Goal: Transaction & Acquisition: Purchase product/service

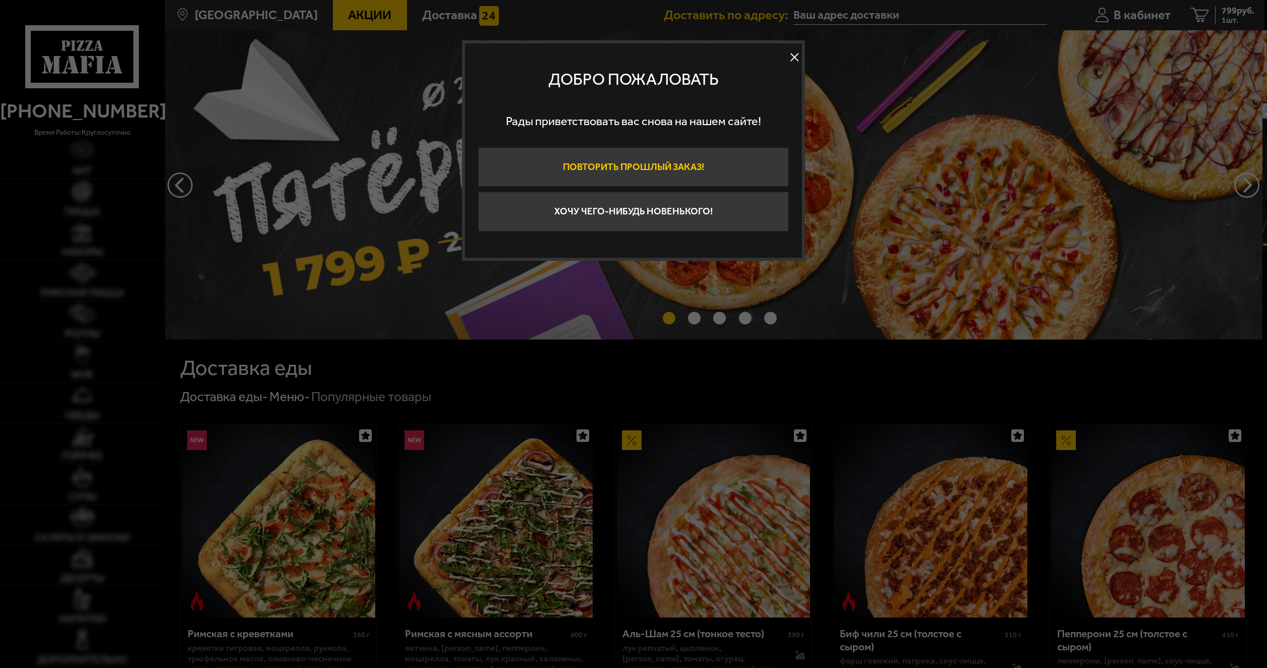
click at [658, 158] on button "Повторить прошлый заказ!" at bounding box center [633, 167] width 311 height 40
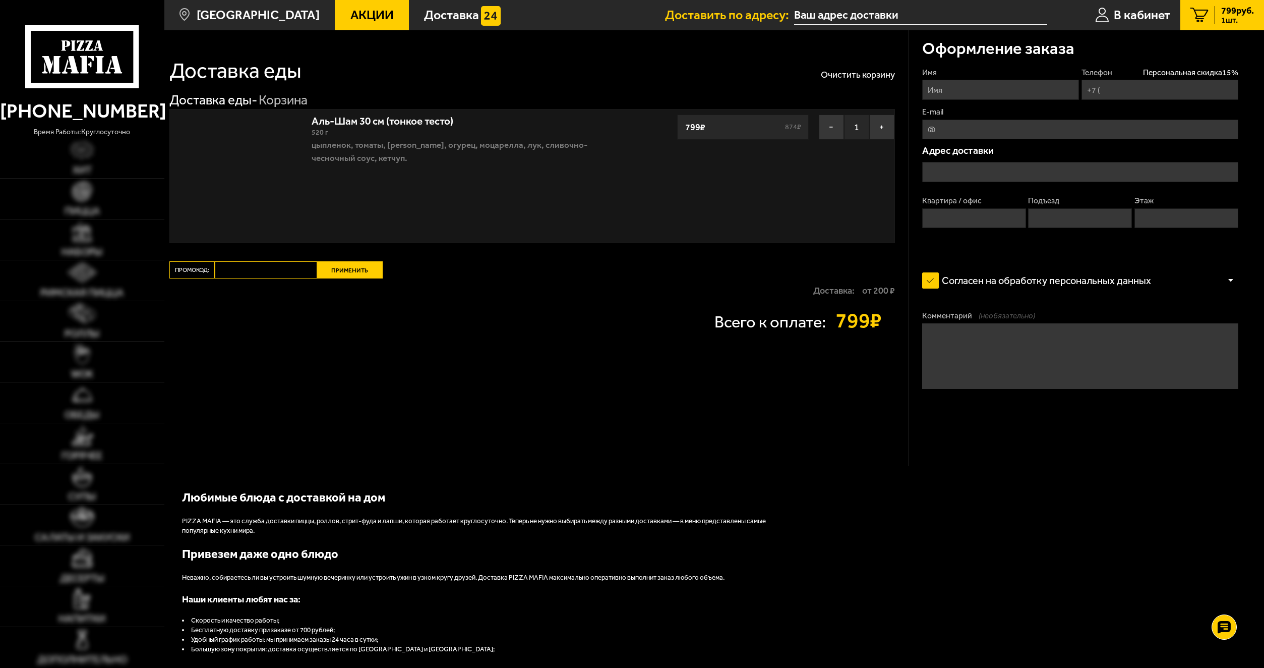
type input "[PHONE_NUMBER]"
type input "[STREET_ADDRESS]"
type input "295"
type input "2"
type input "9"
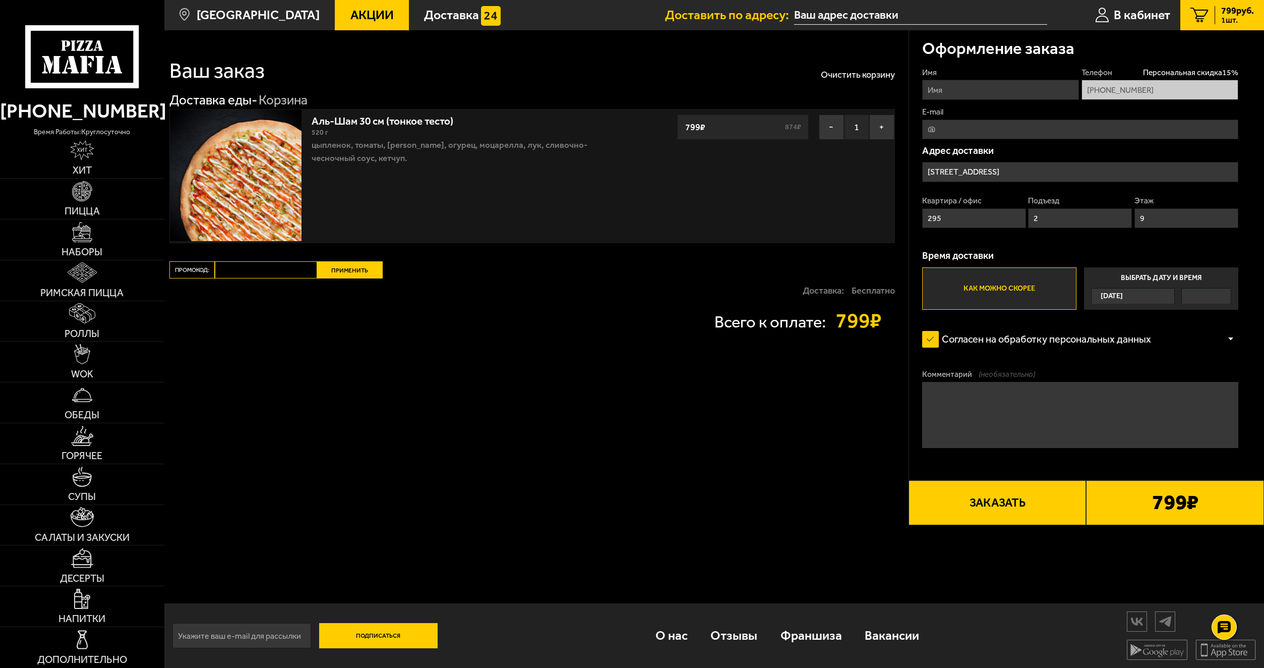
click at [973, 91] on input "Имя" at bounding box center [1000, 90] width 157 height 20
type input "[PERSON_NAME]"
type input "[MEDICAL_DATA][EMAIL_ADDRESS][DOMAIN_NAME]"
click at [1140, 304] on div "[DATE]" at bounding box center [1126, 295] width 69 height 15
click at [0, 0] on input "Выбрать дату и время Сегодня" at bounding box center [0, 0] width 0 height 0
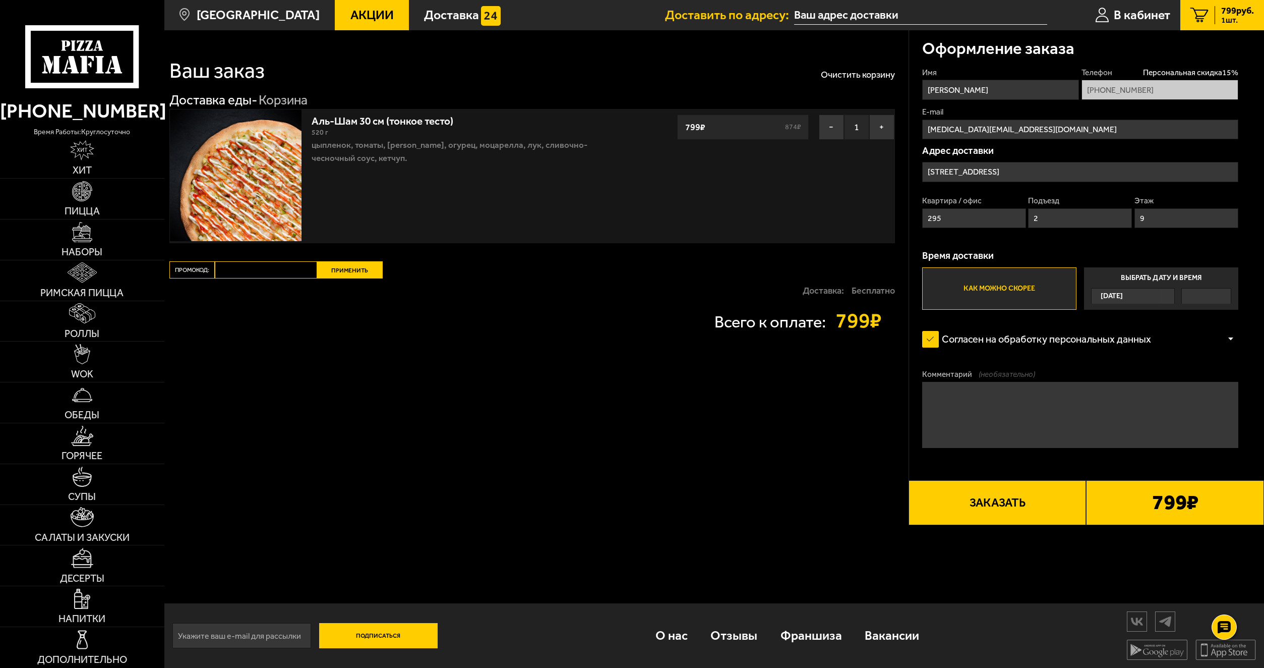
click at [1138, 294] on div "[DATE]" at bounding box center [1126, 295] width 69 height 15
click at [0, 0] on input "Выбрать дату и время Сегодня" at bounding box center [0, 0] width 0 height 0
click at [1060, 291] on label "Как можно скорее" at bounding box center [999, 288] width 154 height 42
click at [0, 0] on input "Как можно скорее" at bounding box center [0, 0] width 0 height 0
click at [1178, 292] on div "[DATE]" at bounding box center [1161, 296] width 140 height 16
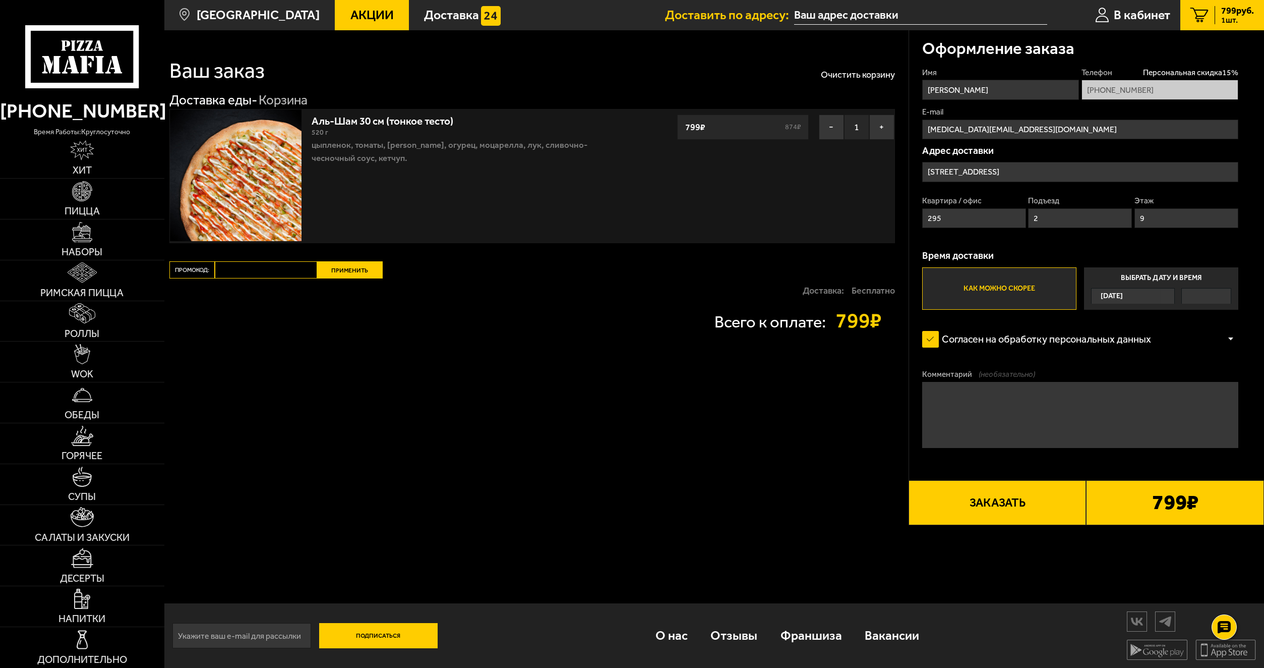
click at [0, 0] on input "Выбрать дату и время Сегодня" at bounding box center [0, 0] width 0 height 0
click at [982, 511] on button "Заказать" at bounding box center [998, 502] width 178 height 45
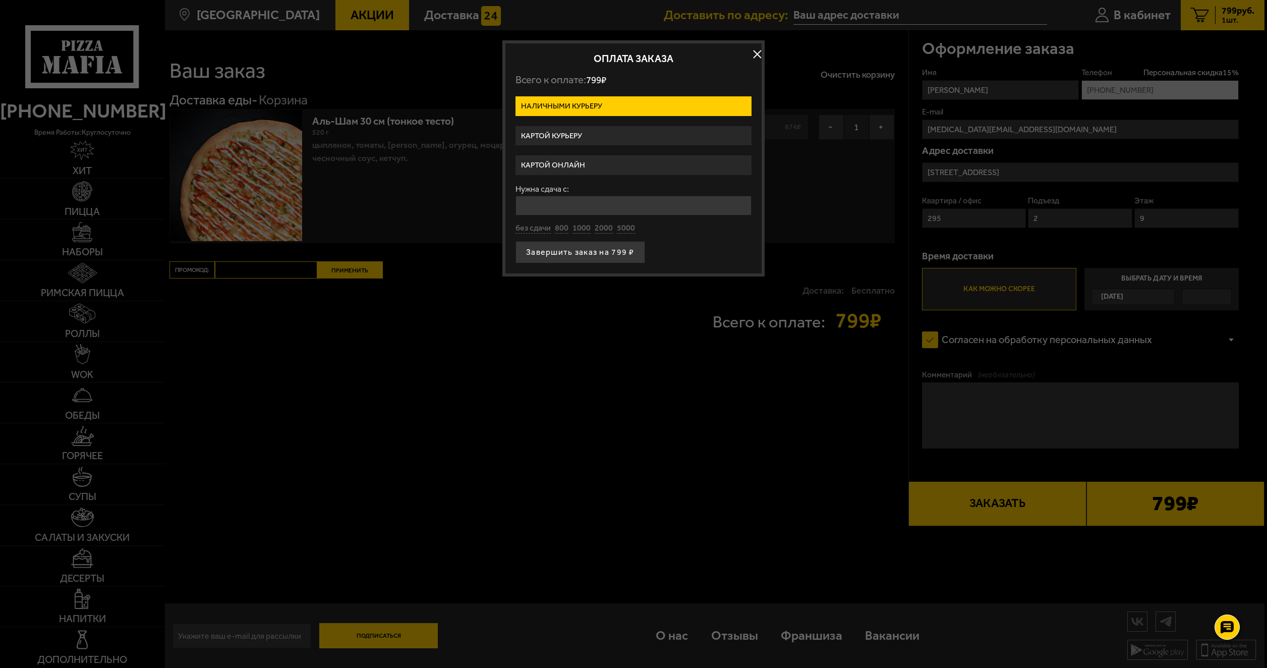
click at [756, 51] on button "button" at bounding box center [756, 54] width 15 height 15
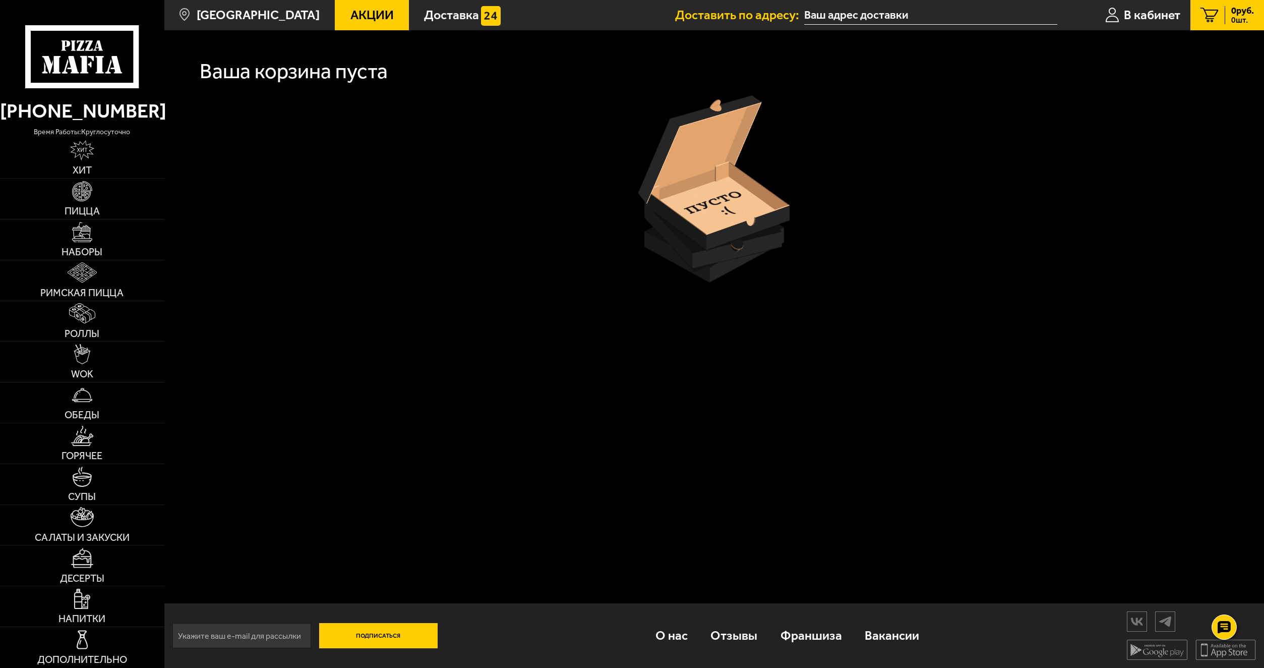
click at [1217, 6] on link "0 руб. 0 шт." at bounding box center [1227, 15] width 74 height 30
click at [88, 189] on img at bounding box center [82, 191] width 20 height 20
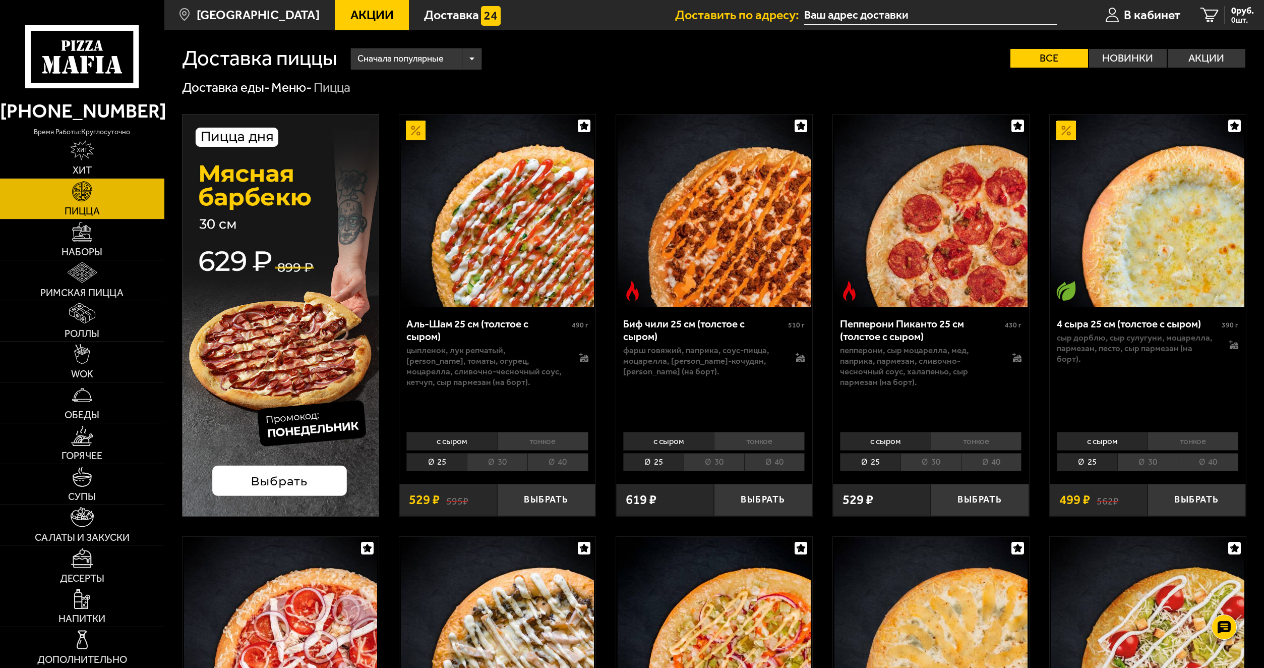
click at [532, 434] on li "тонкое" at bounding box center [542, 441] width 91 height 18
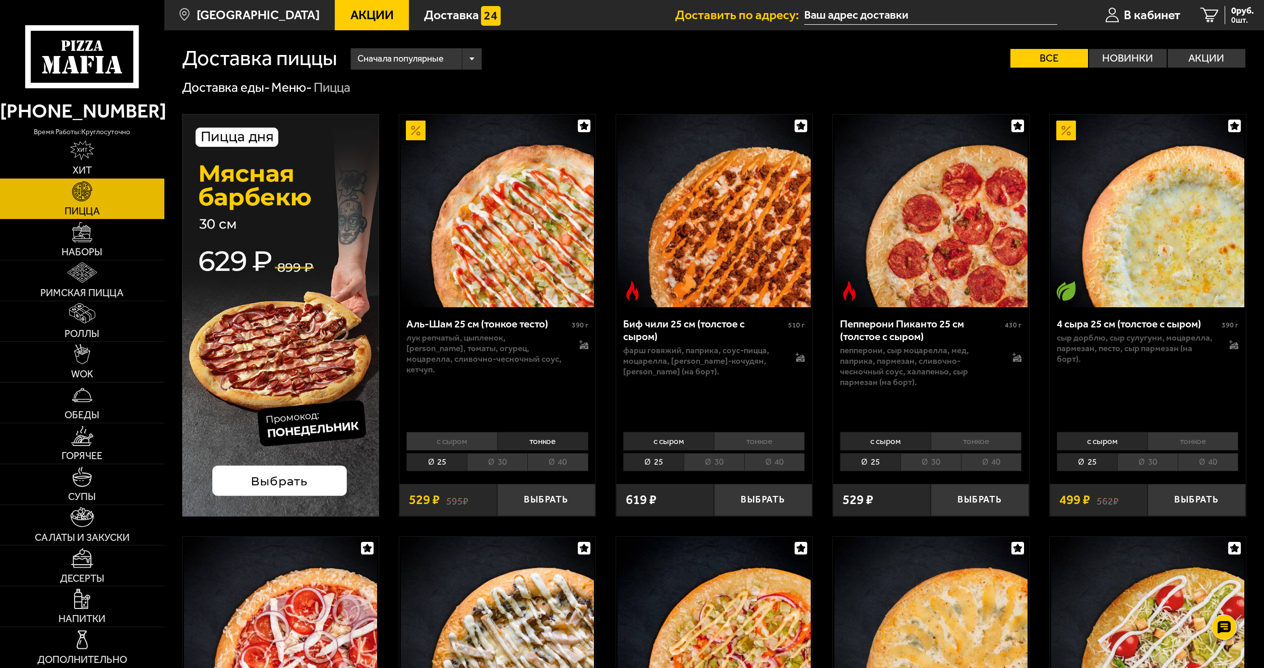
click at [506, 455] on li "30" at bounding box center [497, 462] width 61 height 18
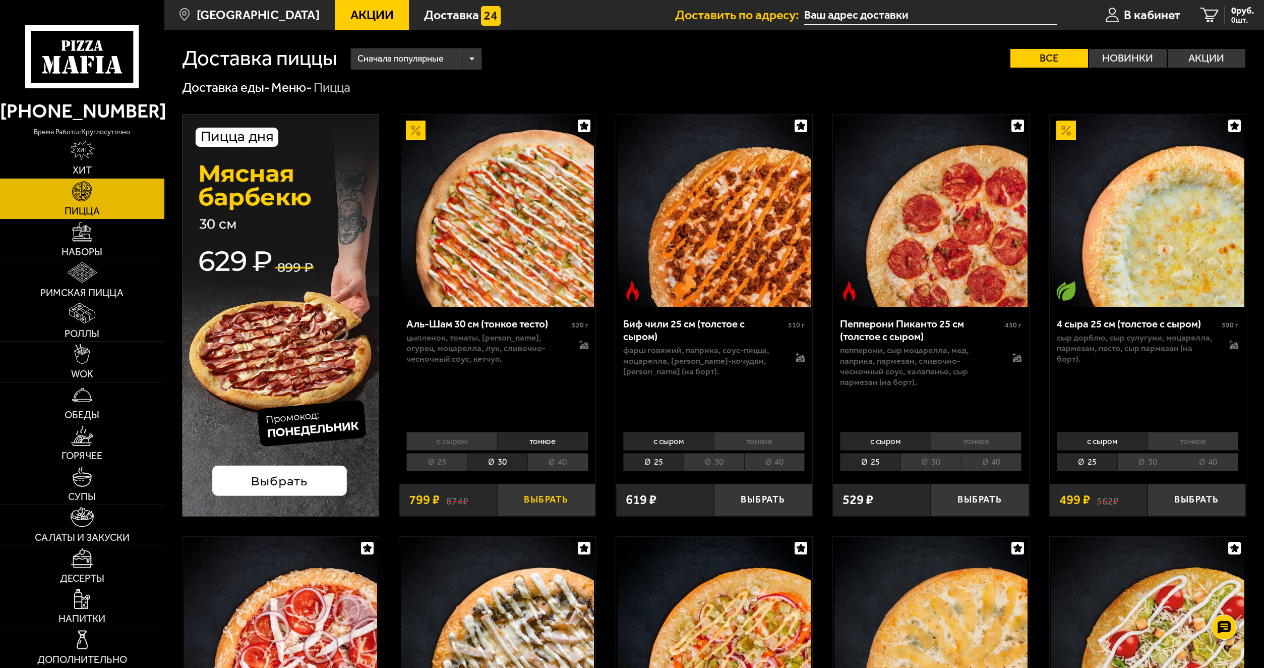
click at [521, 493] on button "Выбрать" at bounding box center [546, 500] width 98 height 32
click at [1229, 17] on span "1 шт." at bounding box center [1237, 20] width 33 height 8
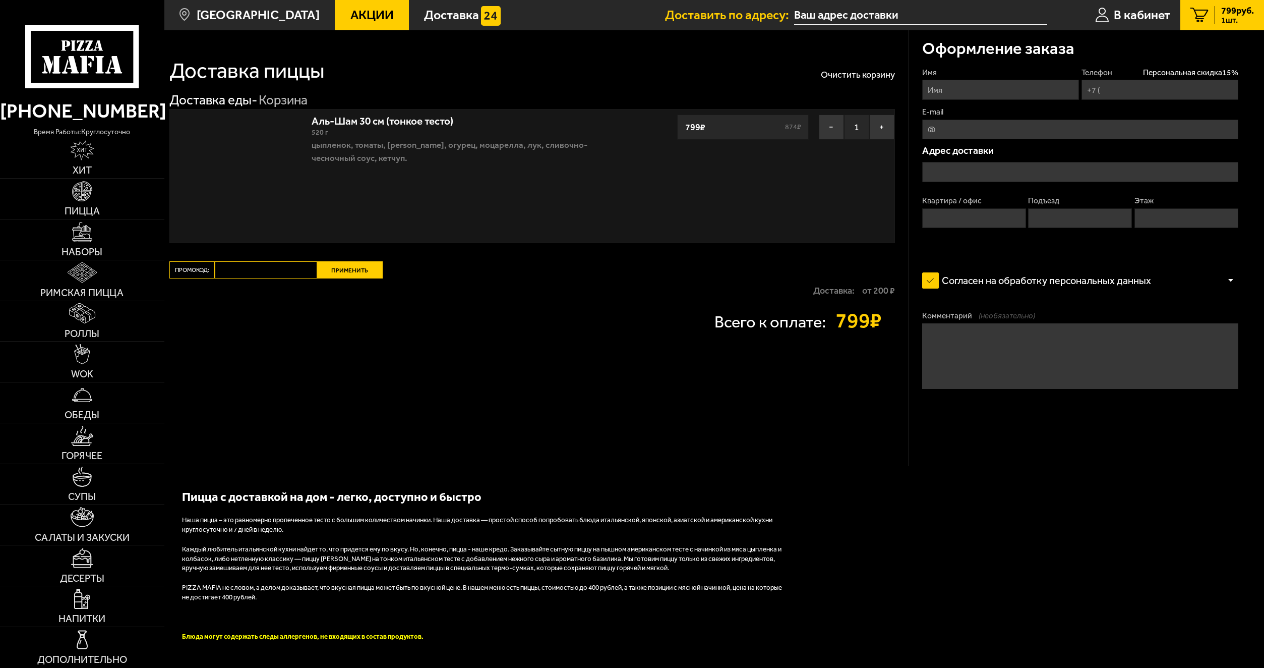
type input "[PHONE_NUMBER]"
type input "[STREET_ADDRESS]"
type input "295"
type input "2"
type input "9"
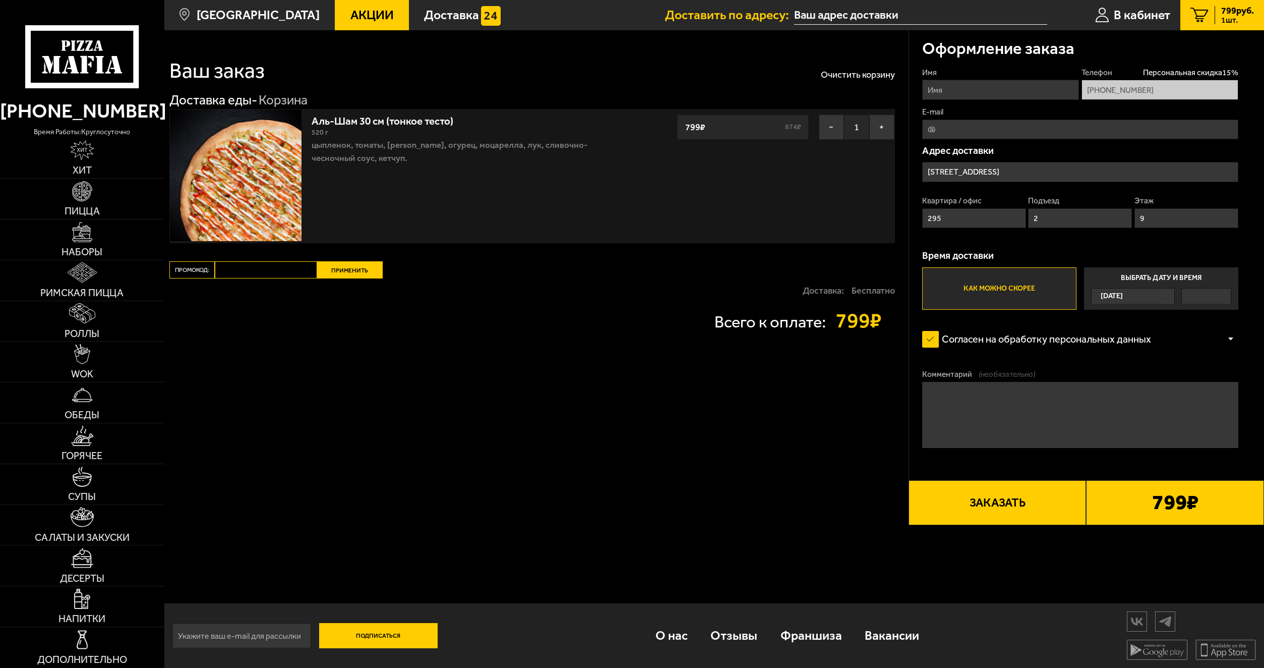
click at [999, 92] on input "Имя" at bounding box center [1000, 90] width 157 height 20
type input "[PERSON_NAME]"
type input "[MEDICAL_DATA][EMAIL_ADDRESS][DOMAIN_NAME]"
click at [973, 214] on input "295" at bounding box center [974, 218] width 104 height 20
click at [1172, 305] on label "Выбрать дату и время Сегодня" at bounding box center [1161, 288] width 154 height 42
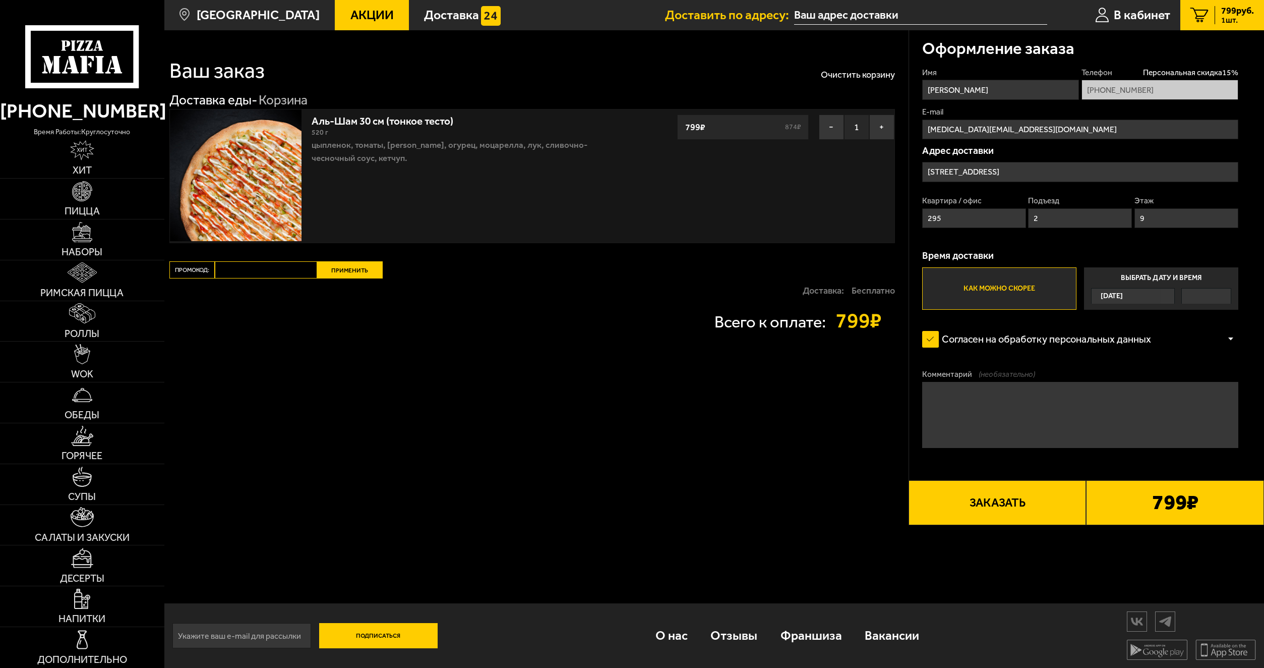
click at [0, 0] on input "Выбрать дату и время Сегодня" at bounding box center [0, 0] width 0 height 0
click at [1123, 295] on span "[DATE]" at bounding box center [1112, 295] width 22 height 15
click at [0, 0] on input "Выбрать дату и время Сегодня" at bounding box center [0, 0] width 0 height 0
click at [1193, 292] on div at bounding box center [1206, 295] width 49 height 15
click at [0, 0] on input "Выбрать дату и время Сегодня" at bounding box center [0, 0] width 0 height 0
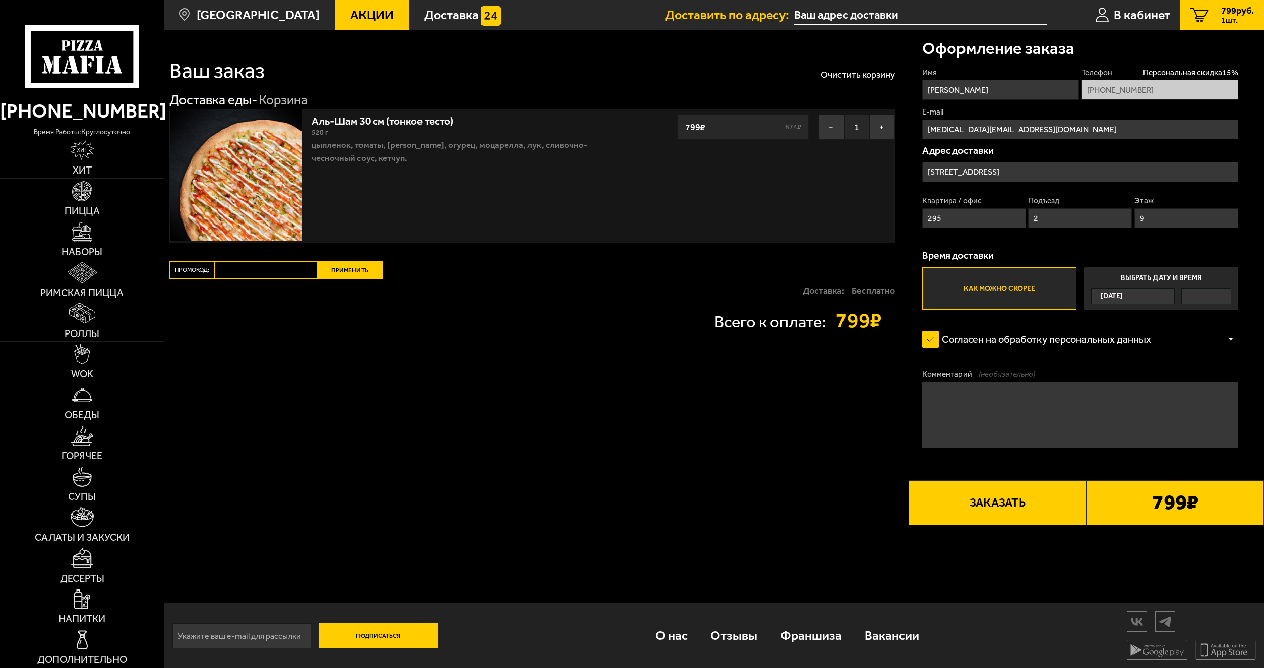
click at [1213, 303] on div at bounding box center [1206, 295] width 49 height 15
click at [0, 0] on input "Выбрать дату и время Сегодня" at bounding box center [0, 0] width 0 height 0
click at [1213, 303] on div at bounding box center [1206, 295] width 49 height 15
click at [0, 0] on input "Выбрать дату и время Сегодня" at bounding box center [0, 0] width 0 height 0
click at [1171, 295] on div "[DATE]" at bounding box center [1132, 296] width 83 height 16
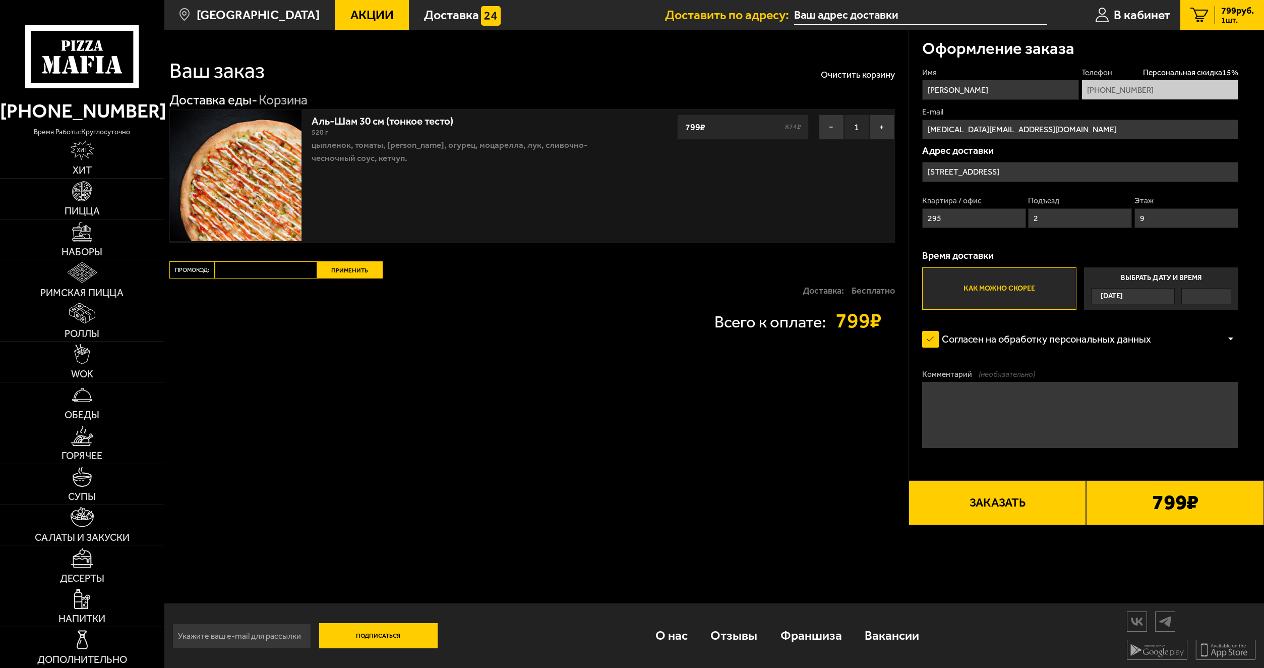
click at [0, 0] on input "Выбрать дату и время Сегодня" at bounding box center [0, 0] width 0 height 0
click at [1084, 307] on label "Выбрать дату и время Сегодня" at bounding box center [1161, 288] width 154 height 42
click at [0, 0] on input "Выбрать дату и время Сегодня" at bounding box center [0, 0] width 0 height 0
click at [1123, 291] on span "[DATE]" at bounding box center [1112, 295] width 22 height 15
click at [0, 0] on input "Выбрать дату и время Сегодня" at bounding box center [0, 0] width 0 height 0
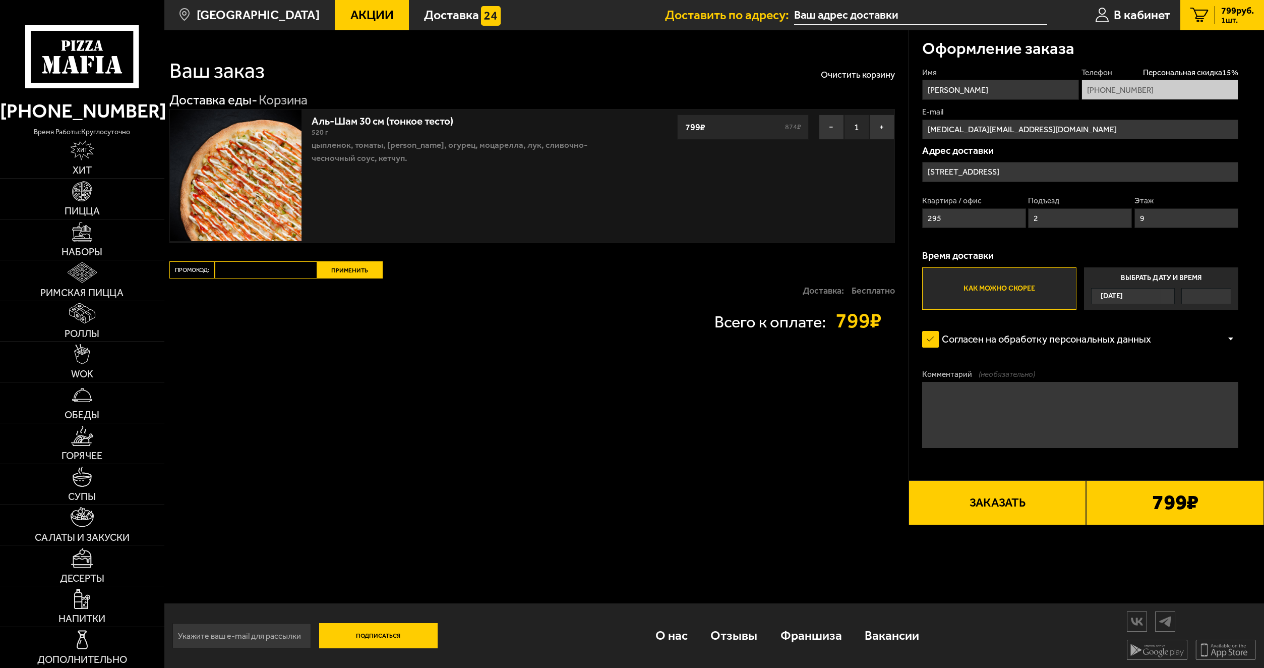
click at [1047, 293] on label "Как можно скорее" at bounding box center [999, 288] width 154 height 42
click at [0, 0] on input "Как можно скорее" at bounding box center [0, 0] width 0 height 0
click at [996, 509] on button "Заказать" at bounding box center [998, 502] width 178 height 45
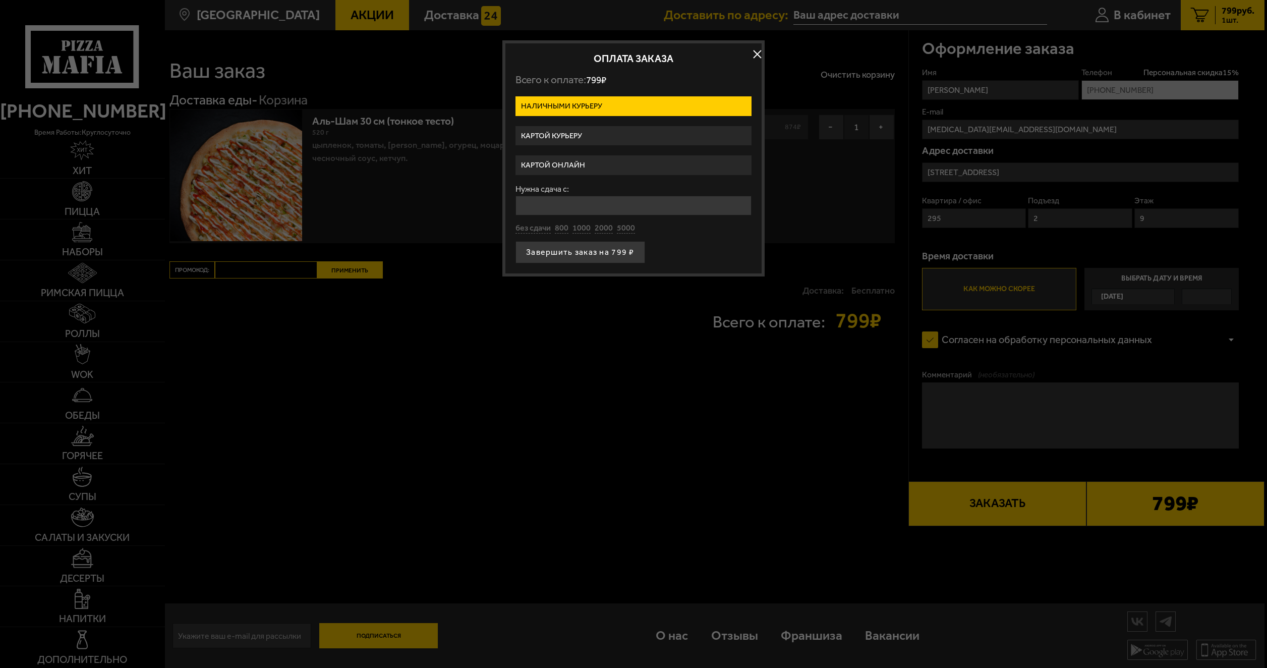
click at [582, 137] on label "Картой курьеру" at bounding box center [633, 136] width 236 height 20
click at [0, 0] on input "Картой курьеру" at bounding box center [0, 0] width 0 height 0
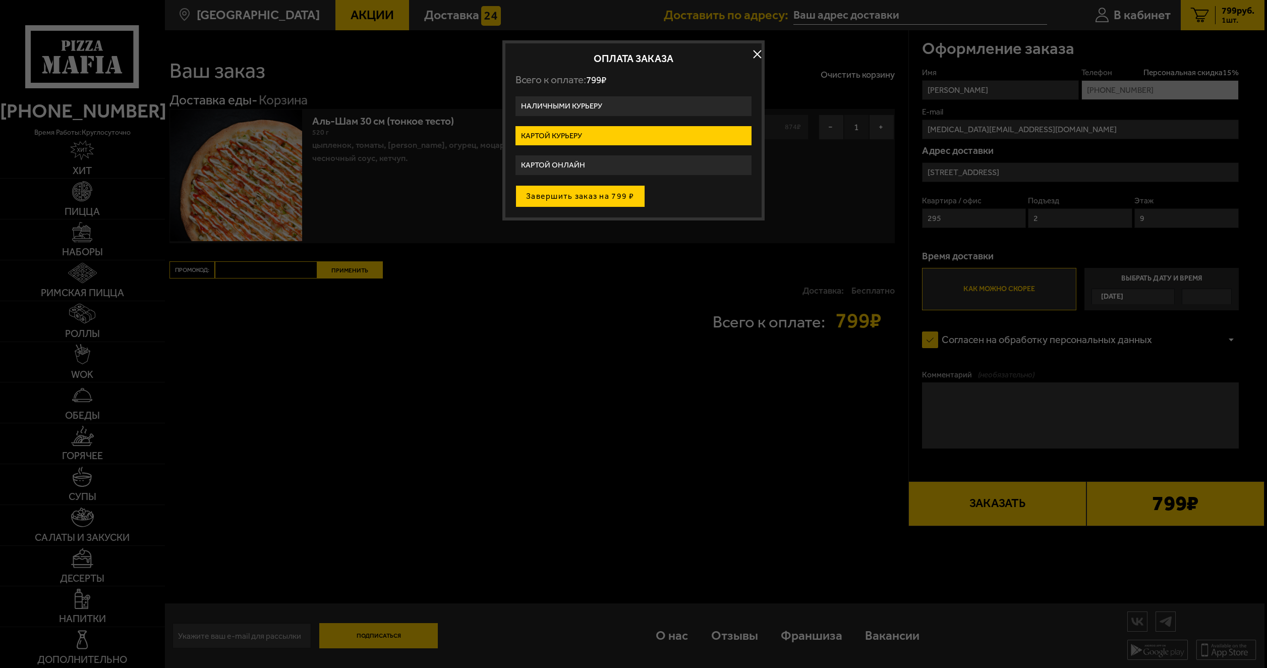
click at [591, 194] on button "Завершить заказ на 799 ₽" at bounding box center [580, 196] width 130 height 22
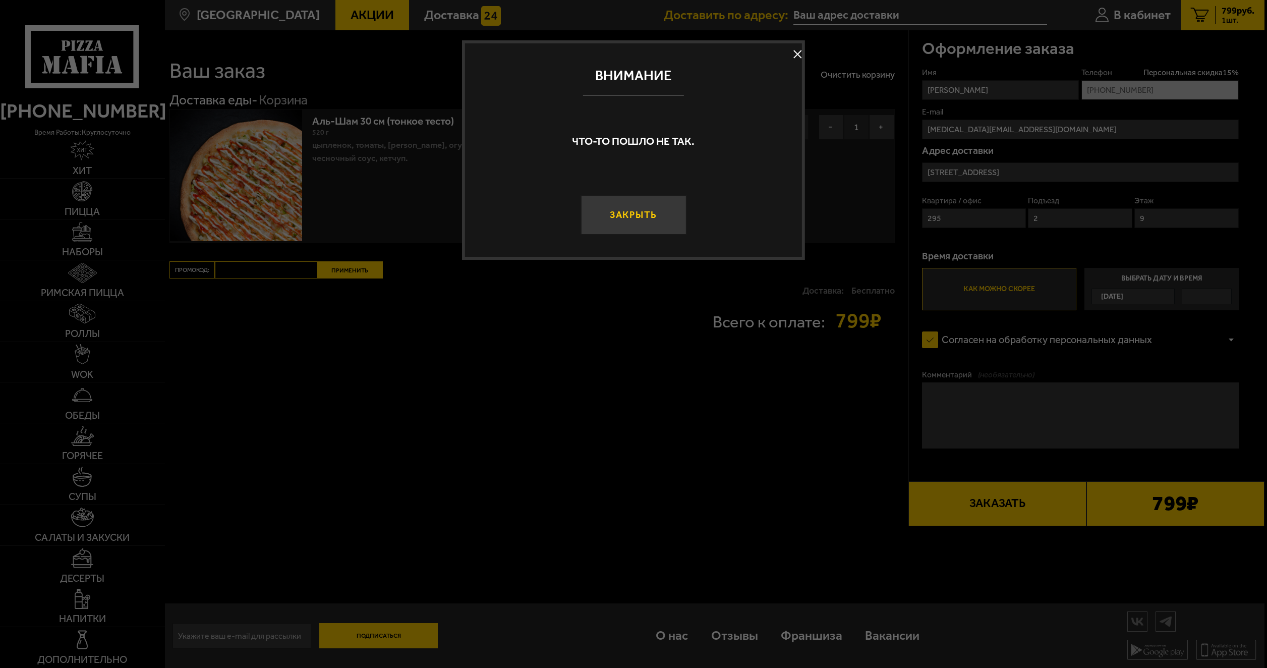
click at [614, 212] on button "Закрыть" at bounding box center [632, 215] width 105 height 40
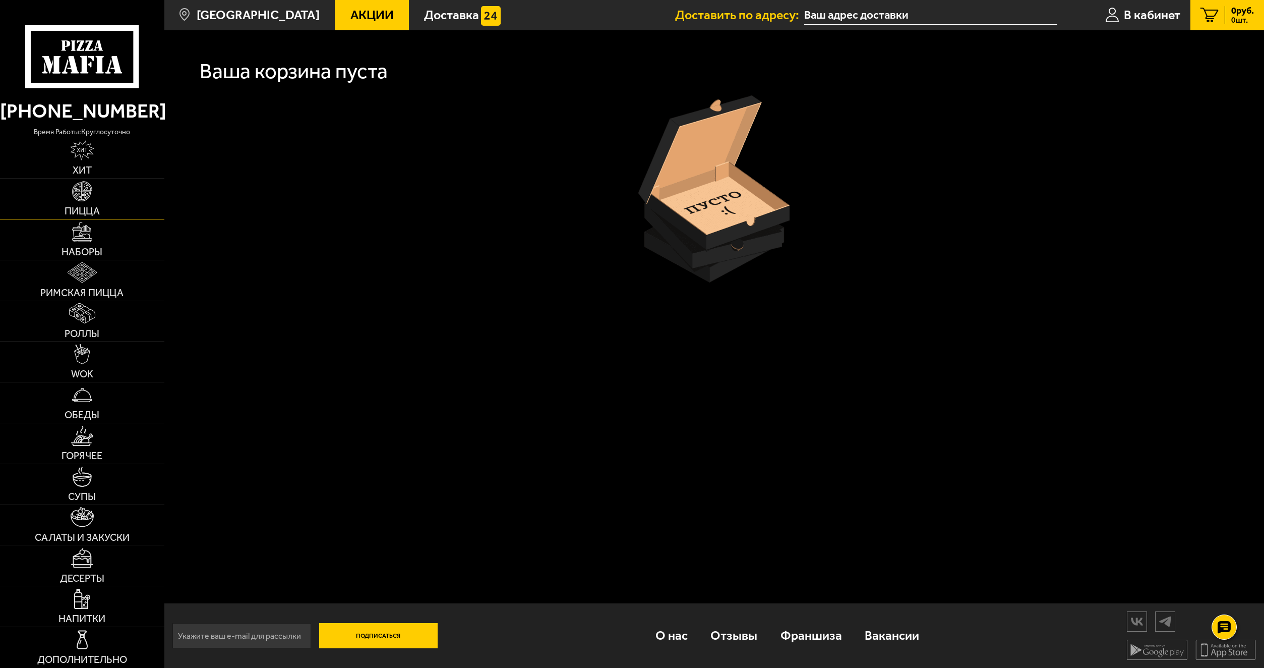
click at [69, 210] on span "Пицца" at bounding box center [82, 211] width 35 height 10
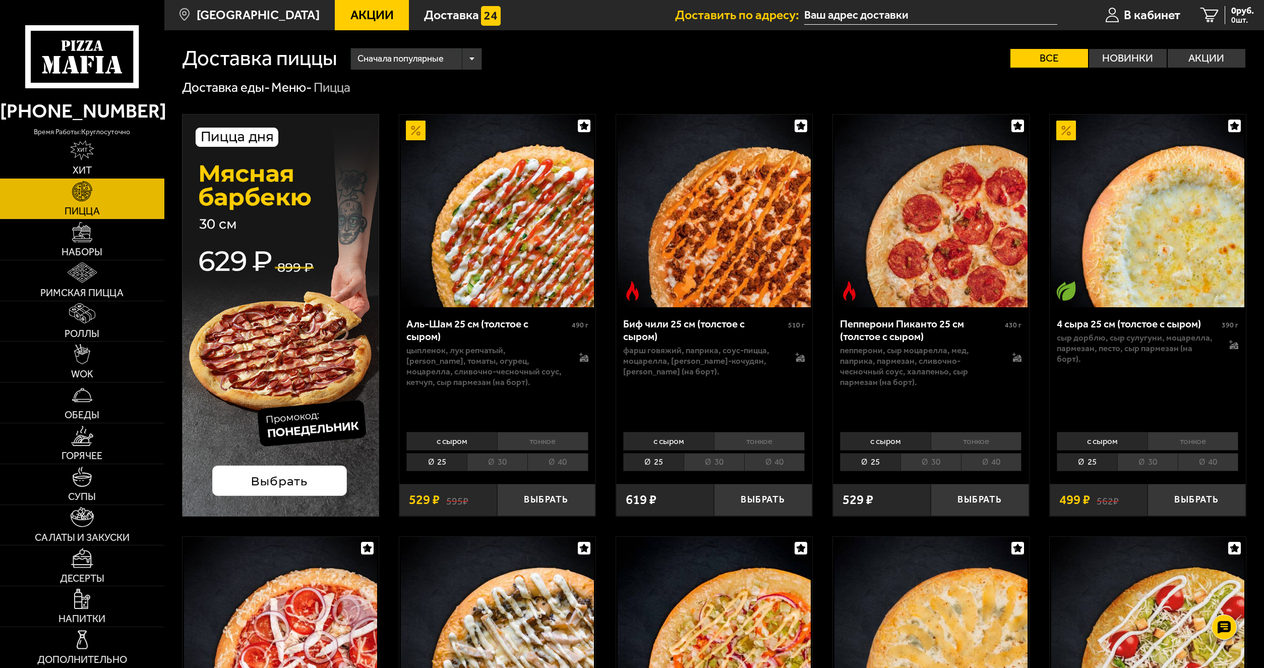
click at [525, 443] on li "тонкое" at bounding box center [542, 441] width 91 height 18
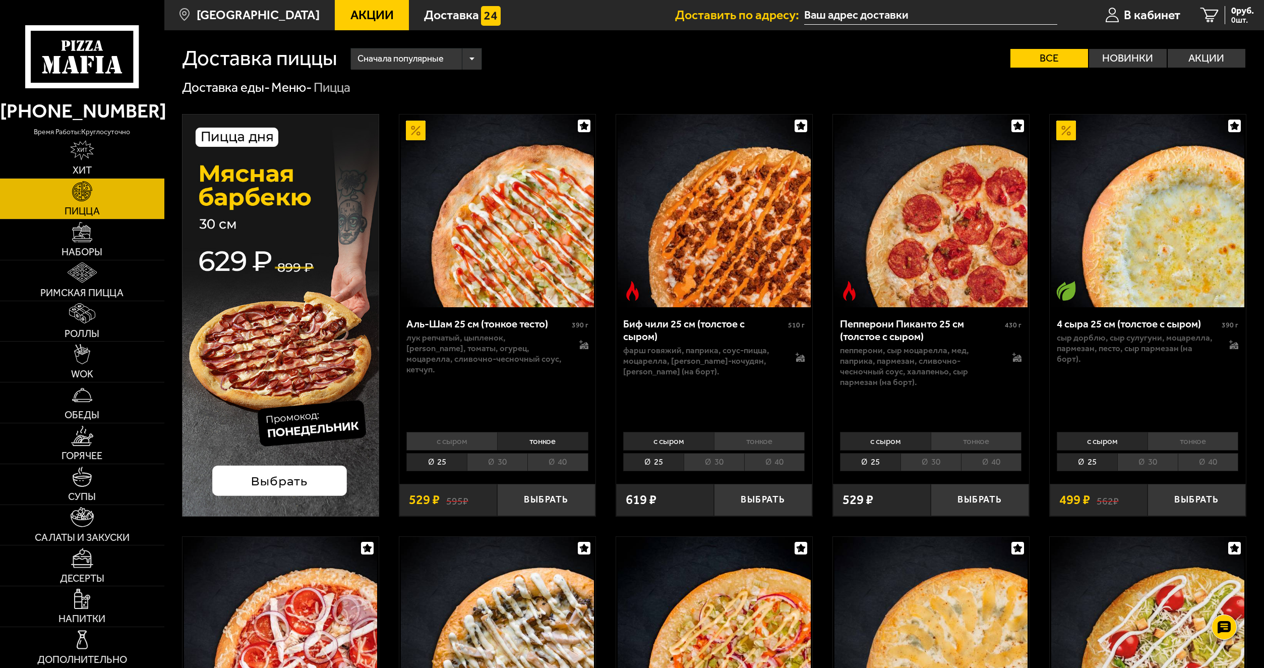
click at [505, 459] on li "30" at bounding box center [497, 462] width 61 height 18
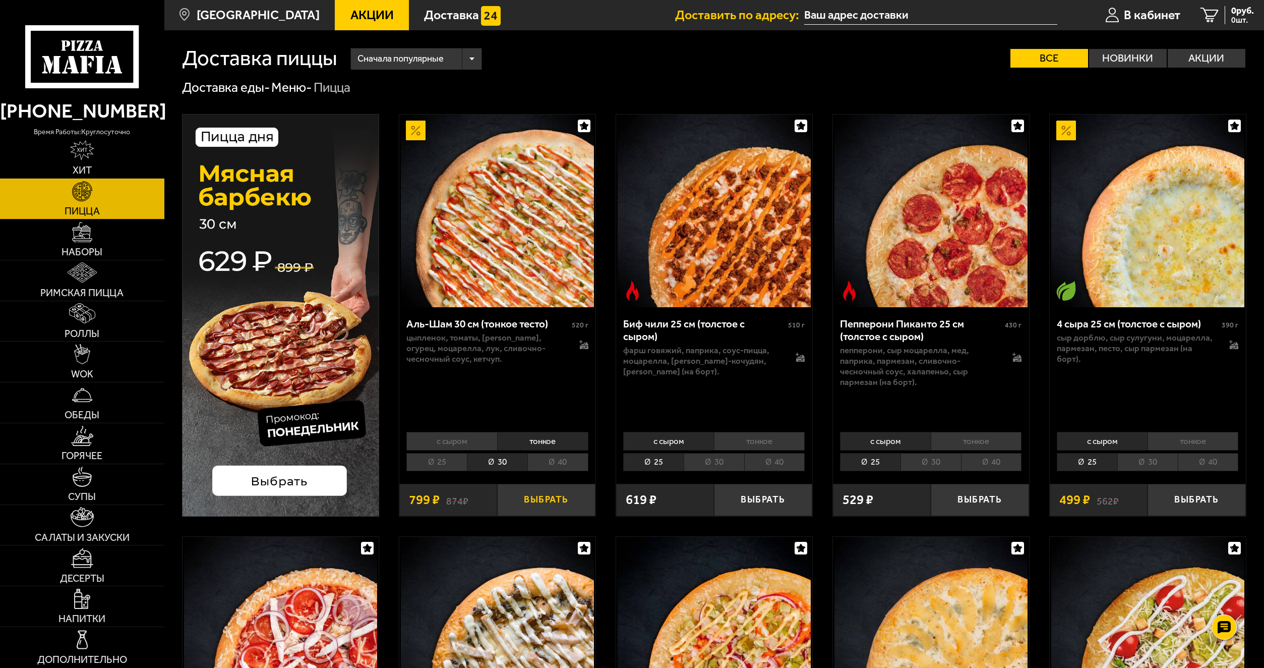
click at [537, 495] on button "Выбрать" at bounding box center [546, 500] width 98 height 32
click at [1232, 10] on span "799 руб." at bounding box center [1237, 10] width 33 height 9
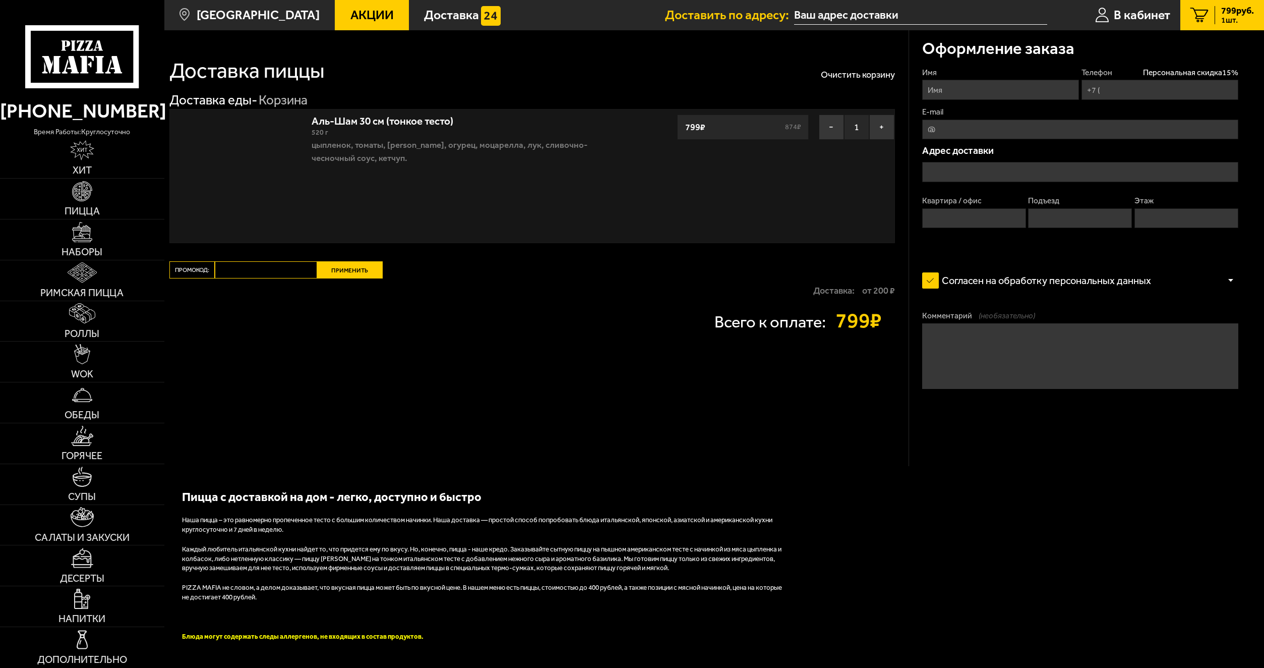
type input "[PHONE_NUMBER]"
type input "[STREET_ADDRESS]"
type input "295"
type input "2"
type input "9"
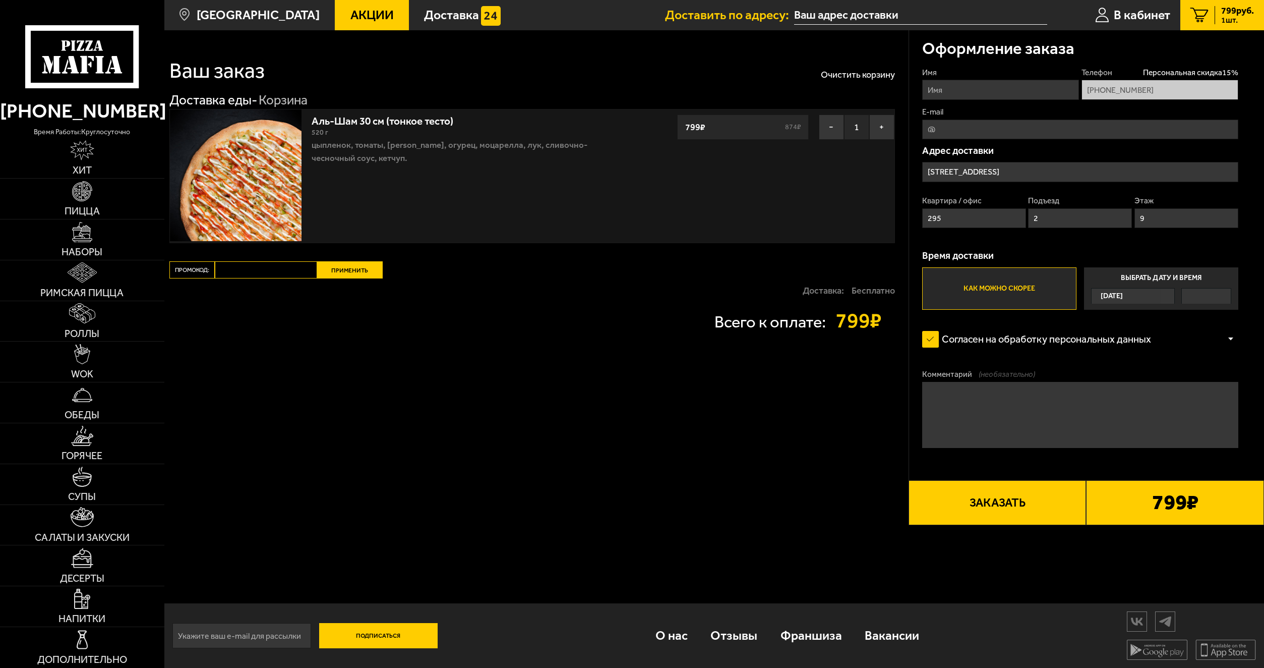
click at [975, 91] on input "Имя" at bounding box center [1000, 90] width 157 height 20
type input "[PERSON_NAME]"
type input "[MEDICAL_DATA][EMAIL_ADDRESS][DOMAIN_NAME]"
click at [1017, 517] on button "Заказать" at bounding box center [998, 502] width 178 height 45
click at [1005, 506] on button "Заказать" at bounding box center [998, 502] width 178 height 45
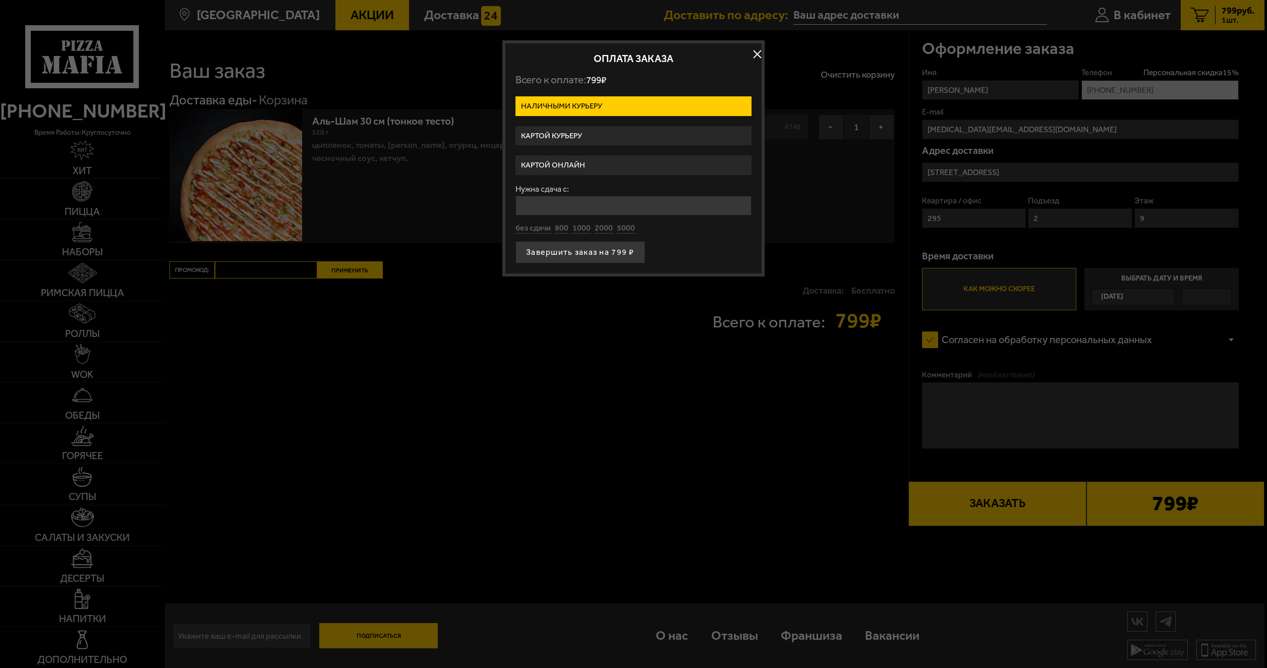
click at [572, 154] on form "Наличными курьеру Картой курьеру Картой онлайн Нужна сдача с: без сдачи 800 100…" at bounding box center [633, 179] width 236 height 167
click at [561, 138] on label "Картой курьеру" at bounding box center [633, 136] width 236 height 20
click at [0, 0] on input "Картой курьеру" at bounding box center [0, 0] width 0 height 0
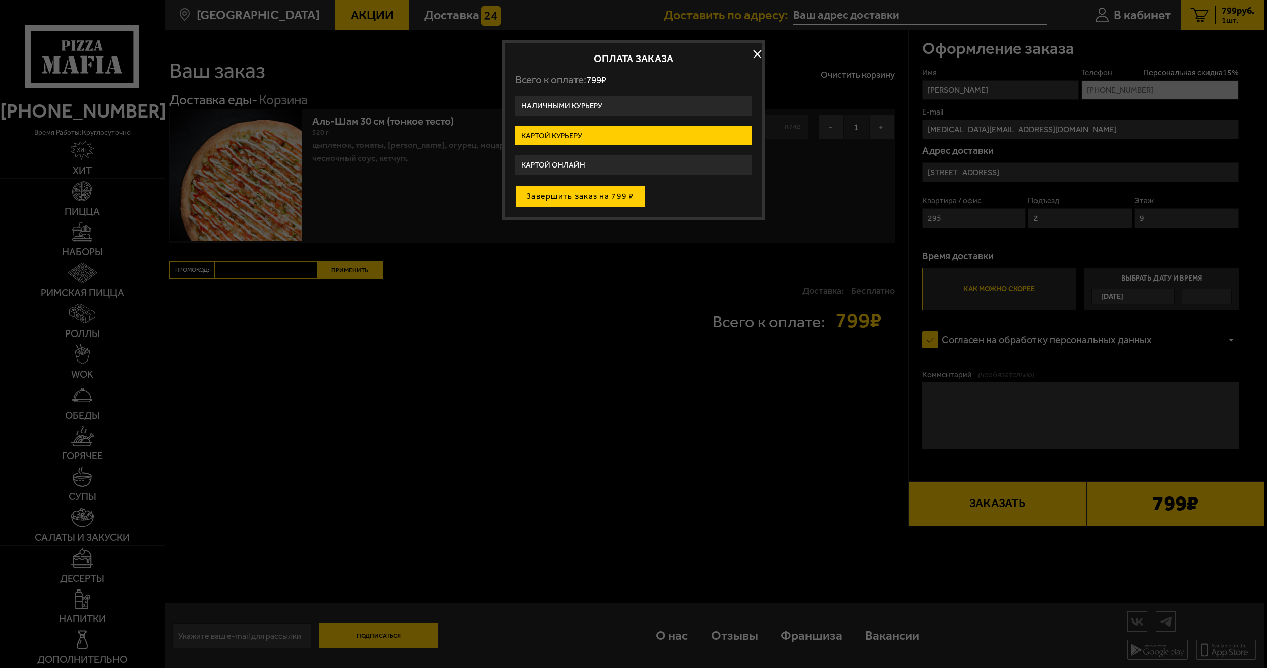
click at [580, 195] on button "Завершить заказ на 799 ₽" at bounding box center [580, 196] width 130 height 22
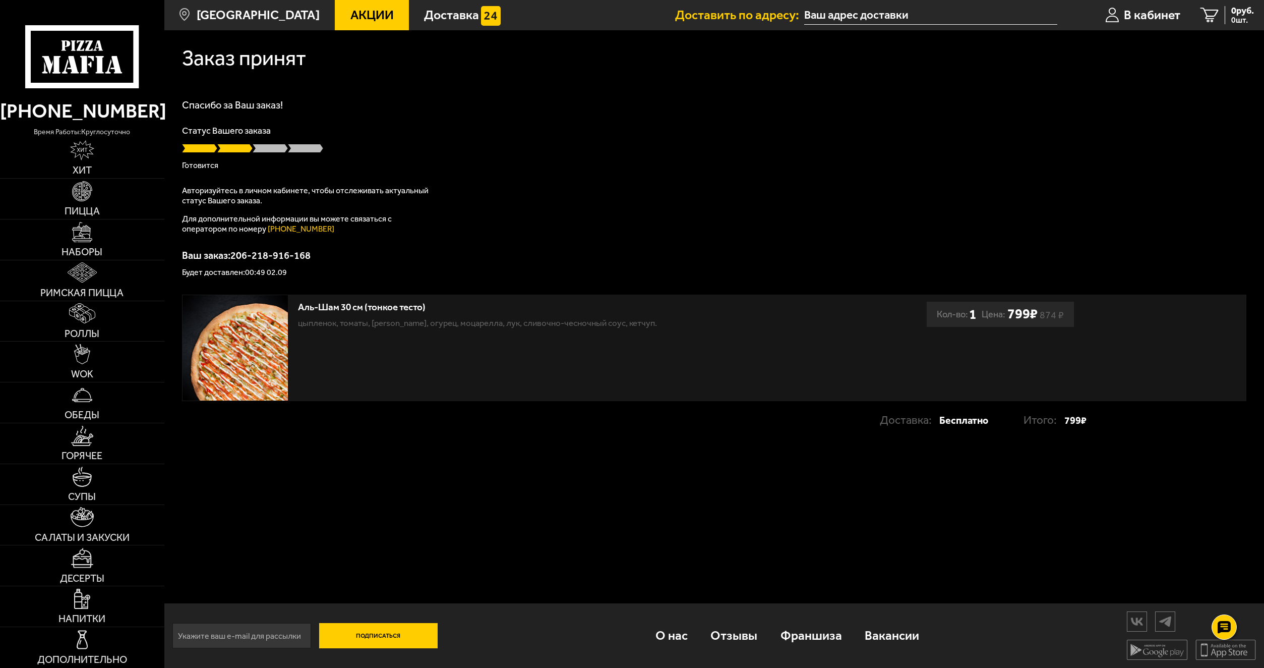
click at [325, 145] on div at bounding box center [714, 148] width 1064 height 10
click at [333, 156] on div "Статус Вашего заказа [PERSON_NAME]" at bounding box center [714, 147] width 1064 height 43
click at [267, 208] on div "Авторизуйтесь в личном кабинете, чтобы отслеживать актуальный статус Вашего зак…" at bounding box center [308, 210] width 252 height 48
drag, startPoint x: 184, startPoint y: 192, endPoint x: 270, endPoint y: 196, distance: 86.3
click at [270, 196] on p "Авторизуйтесь в личном кабинете, чтобы отслеживать актуальный статус Вашего зак…" at bounding box center [308, 196] width 252 height 20
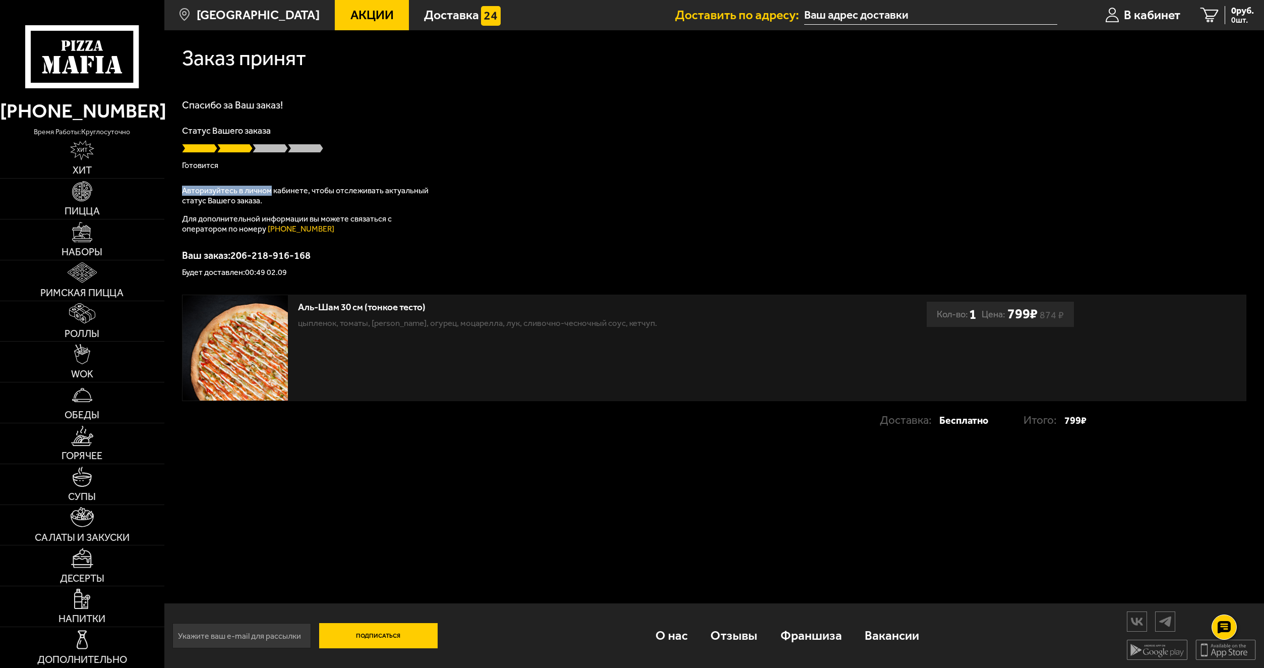
click at [271, 196] on p "Авторизуйтесь в личном кабинете, чтобы отслеживать актуальный статус Вашего зак…" at bounding box center [308, 196] width 252 height 20
click at [319, 142] on div "Статус Вашего заказа [PERSON_NAME]" at bounding box center [714, 147] width 1064 height 43
click at [356, 205] on p "Авторизуйтесь в личном кабинете, чтобы отслеживать актуальный статус Вашего зак…" at bounding box center [308, 196] width 252 height 20
click at [359, 180] on div "Спасибо за Ваш заказ! Статус Вашего заказа [PERSON_NAME] Авторизуйтесь в личном…" at bounding box center [714, 188] width 1064 height 176
click at [262, 152] on span at bounding box center [270, 148] width 35 height 10
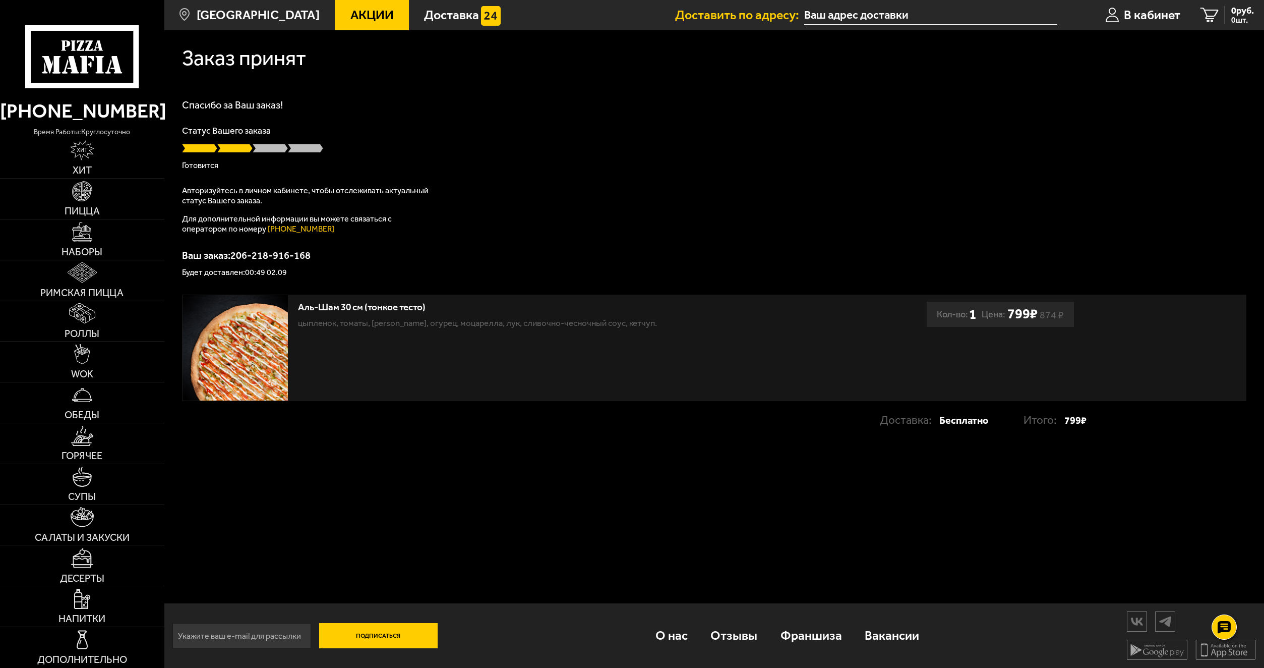
click at [273, 161] on p "Готовится" at bounding box center [714, 165] width 1064 height 8
click at [219, 194] on p "Авторизуйтесь в личном кабинете, чтобы отслеживать актуальный статус Вашего зак…" at bounding box center [308, 195] width 252 height 20
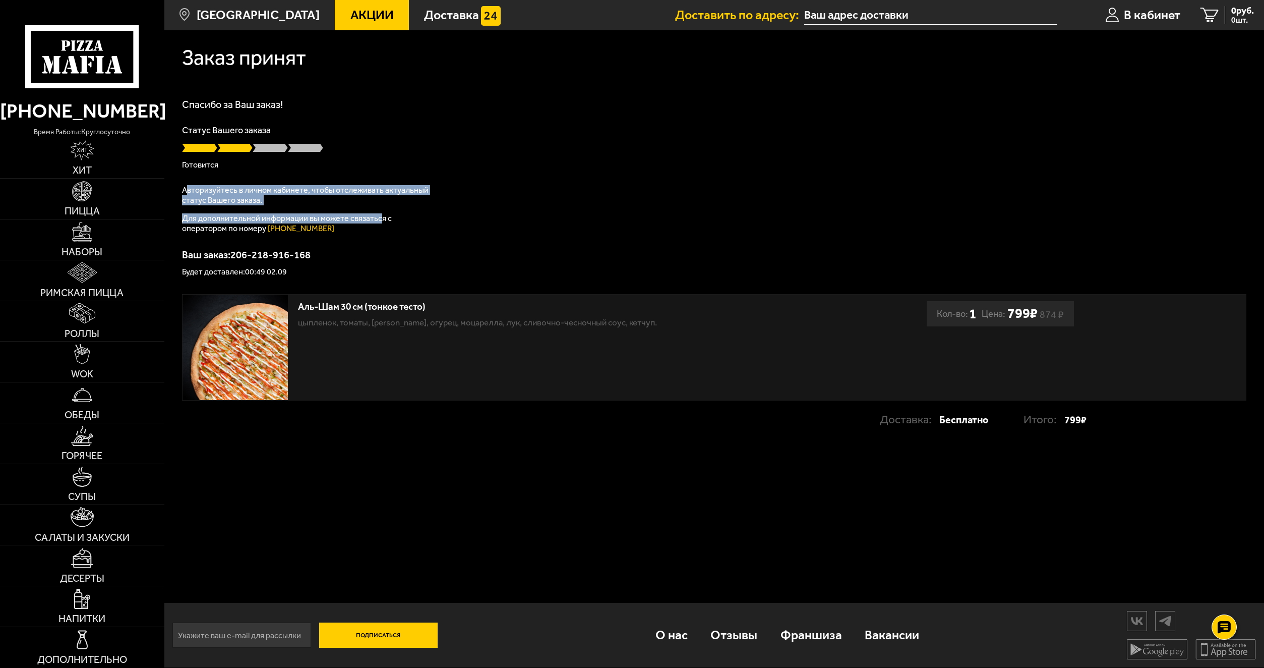
drag, startPoint x: 187, startPoint y: 189, endPoint x: 384, endPoint y: 211, distance: 198.9
click at [384, 211] on div "Авторизуйтесь в личном кабинете, чтобы отслеживать актуальный статус Вашего зак…" at bounding box center [308, 209] width 252 height 48
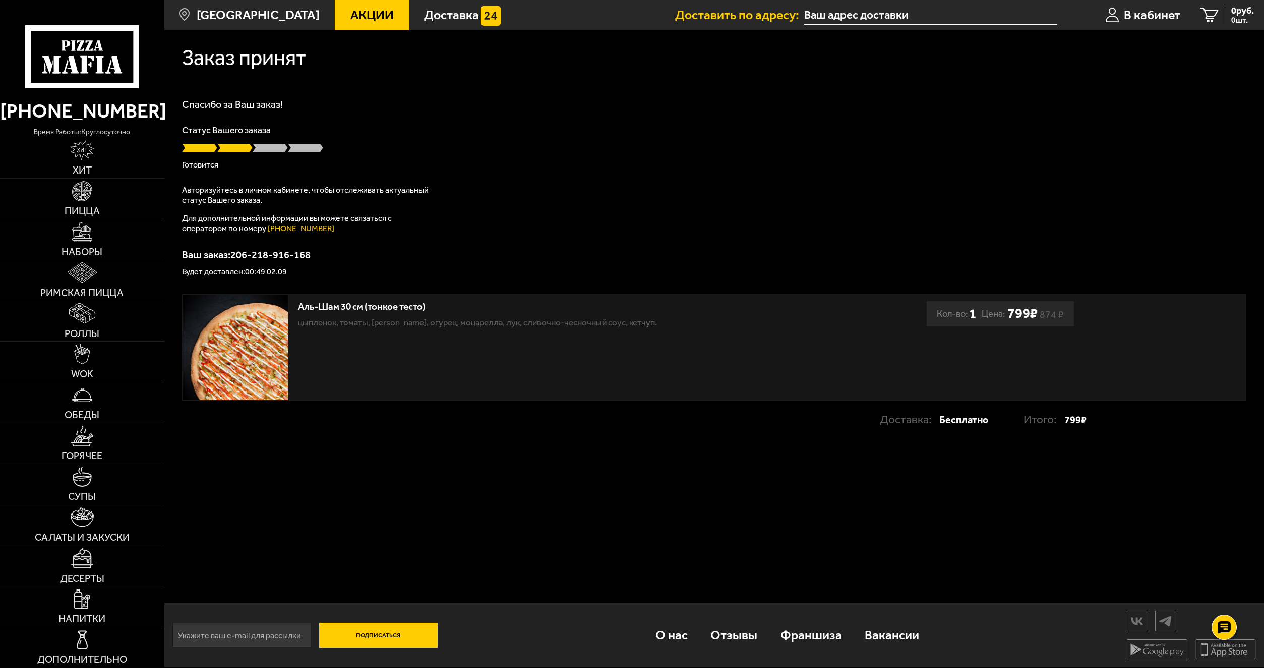
click at [452, 213] on div "Спасибо за Ваш заказ! Статус Вашего заказа [PERSON_NAME] Авторизуйтесь в личном…" at bounding box center [714, 187] width 1064 height 176
click at [287, 116] on div "Спасибо за Ваш заказ! Статус Вашего заказа [PERSON_NAME] Авторизуйтесь в личном…" at bounding box center [714, 188] width 1064 height 176
click at [239, 177] on div "Спасибо за Ваш заказ! Статус Вашего заказа В пути Авторизуйтесь в личном кабине…" at bounding box center [714, 188] width 1064 height 176
